Goal: Task Accomplishment & Management: Manage account settings

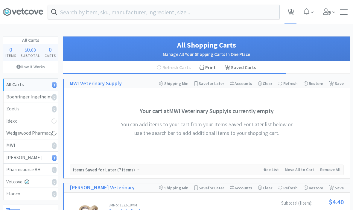
select select "1"
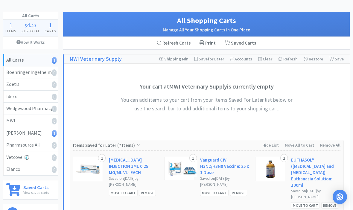
scroll to position [7, 0]
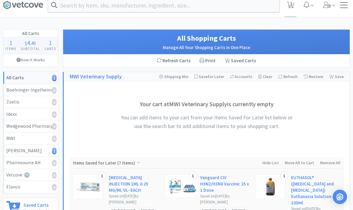
click at [15, 152] on div "[PERSON_NAME] 1" at bounding box center [30, 151] width 49 height 8
select select "1"
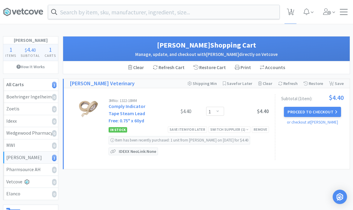
click at [346, 15] on span at bounding box center [344, 14] width 8 height 1
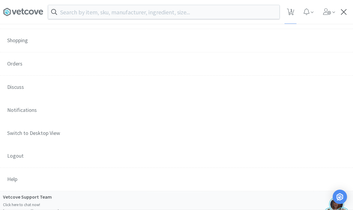
scroll to position [96, 0]
click at [66, 59] on span "Orders" at bounding box center [176, 64] width 353 height 24
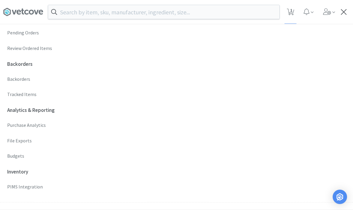
scroll to position [192, 0]
click at [22, 152] on p "Budgets" at bounding box center [176, 156] width 338 height 8
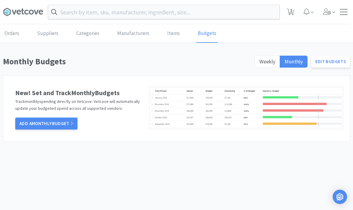
click at [270, 59] on span "Weekly" at bounding box center [267, 61] width 16 height 7
click at [259, 63] on input "Weekly" at bounding box center [259, 63] width 0 height 0
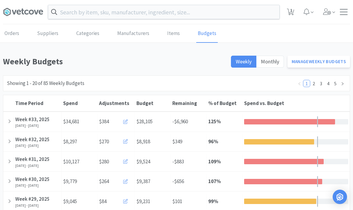
click at [318, 63] on link "Manage Weekly Budgets" at bounding box center [318, 62] width 63 height 12
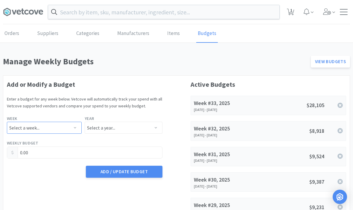
click at [36, 128] on select "Select a week... Week 1 ([DATE] - [DATE]) Week 2 ([DATE] - [DATE]) Week 3 ([DAT…" at bounding box center [44, 128] width 75 height 12
select select "34"
click at [120, 129] on select "Select a year... 2023 2024 2025 2026 2027 2028 2029 2030 2031 2032 2033 2034" at bounding box center [124, 128] width 78 height 12
select select "2025"
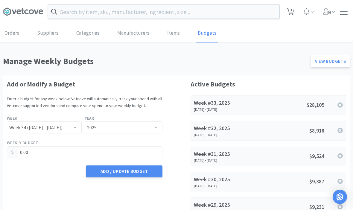
click at [37, 151] on input "0.00" at bounding box center [84, 151] width 155 height 11
type input "0"
type input "8,083.60"
click at [121, 173] on button "Add / Update Budget" at bounding box center [124, 172] width 77 height 12
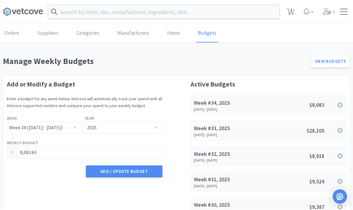
click at [289, 14] on icon at bounding box center [290, 12] width 7 height 7
select select "1"
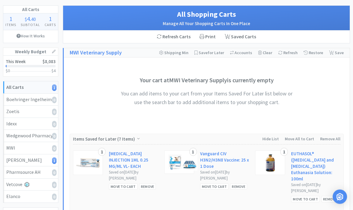
scroll to position [0, 0]
